Goal: Transaction & Acquisition: Purchase product/service

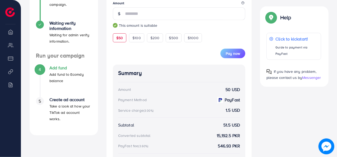
scroll to position [161, 0]
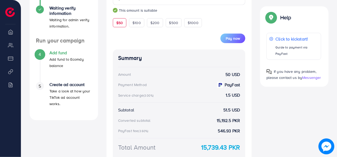
click at [40, 85] on div "5" at bounding box center [40, 86] width 8 height 8
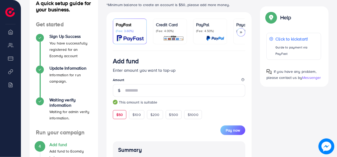
scroll to position [58, 0]
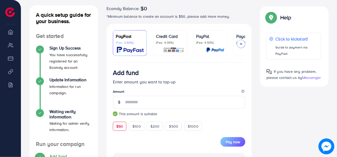
click at [141, 44] on p "(Fee: 3.60%)" at bounding box center [130, 42] width 28 height 4
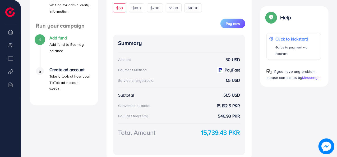
scroll to position [173, 0]
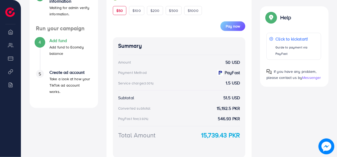
click at [232, 22] on div "Pay now" at bounding box center [179, 23] width 133 height 16
click at [233, 24] on button "Pay now" at bounding box center [232, 26] width 25 height 10
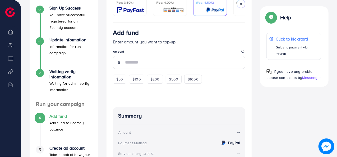
scroll to position [102, 0]
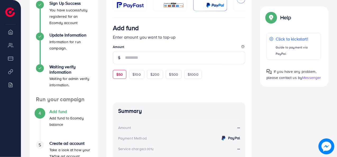
click at [117, 74] on span "$50" at bounding box center [119, 74] width 7 height 5
type input "**"
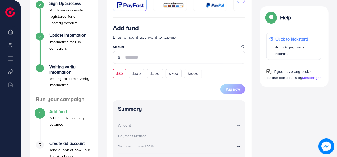
click at [119, 75] on span "$50" at bounding box center [119, 73] width 7 height 5
type input "**"
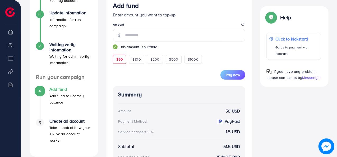
scroll to position [116, 0]
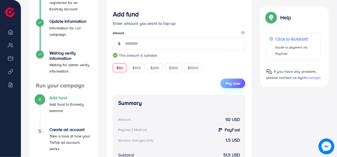
click at [232, 83] on span "Pay now" at bounding box center [233, 83] width 14 height 5
